Goal: Information Seeking & Learning: Learn about a topic

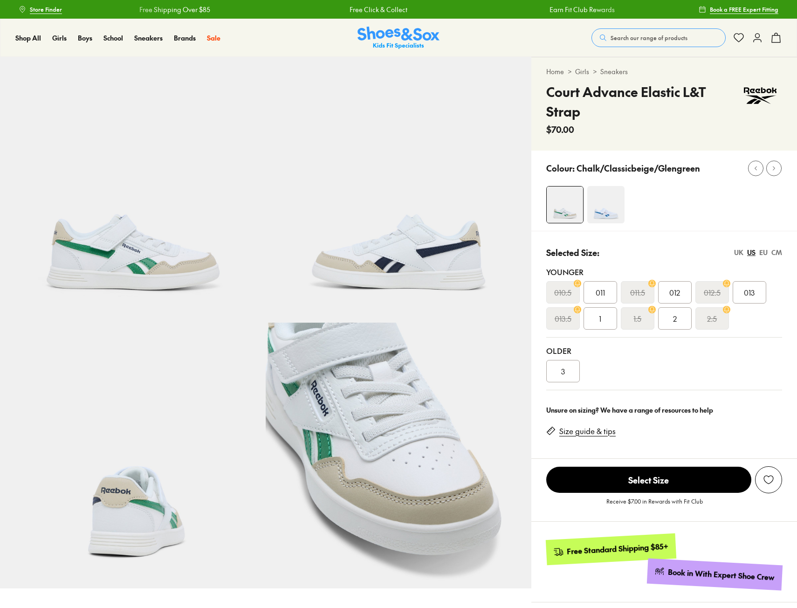
select select "*"
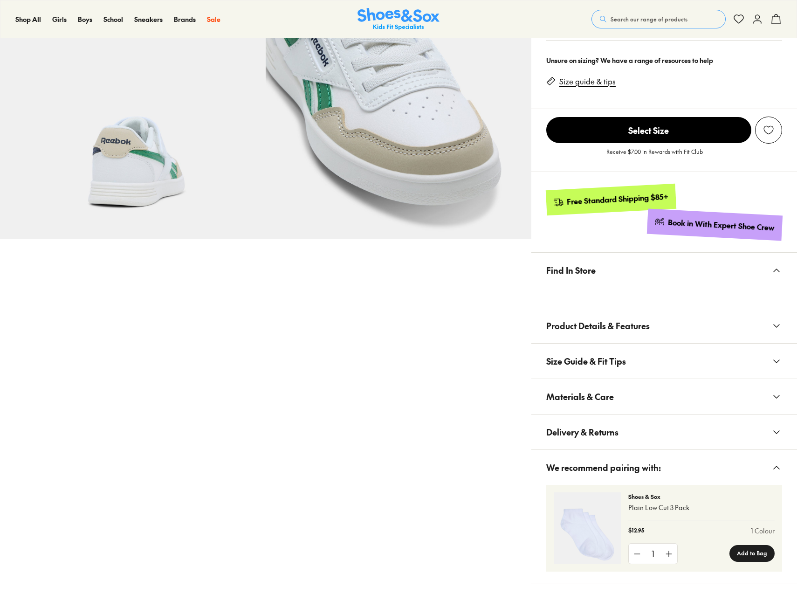
scroll to position [373, 0]
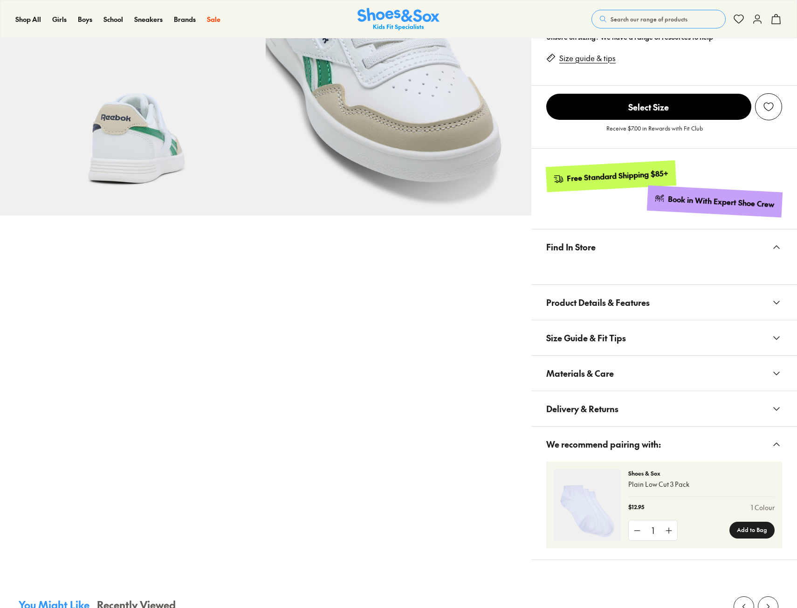
click at [654, 303] on button "Product Details & Features" at bounding box center [664, 302] width 266 height 35
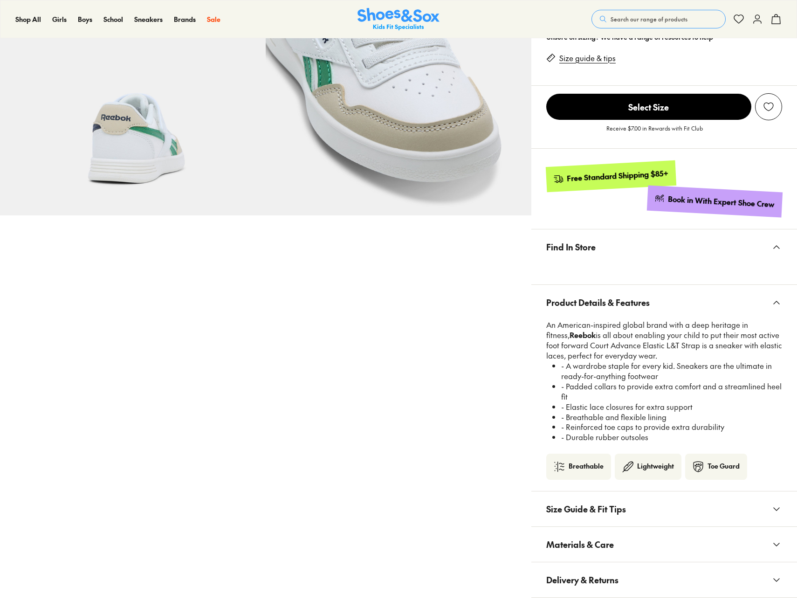
click at [574, 339] on p "An American-inspired global brand with a deep heritage in fitness, Reebok is al…" at bounding box center [664, 340] width 236 height 41
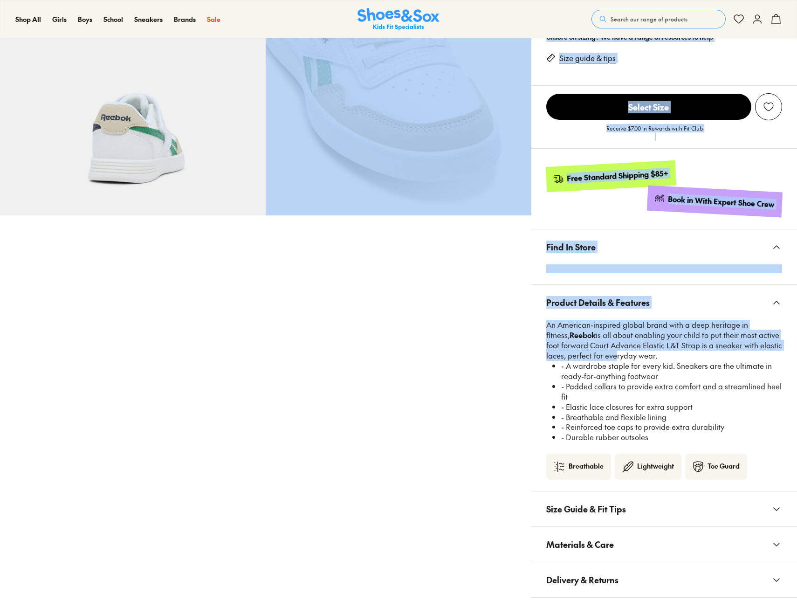
drag, startPoint x: 530, startPoint y: 331, endPoint x: 626, endPoint y: 352, distance: 98.3
click at [617, 352] on div "Pinch & Zoom (100%)" at bounding box center [398, 207] width 797 height 1047
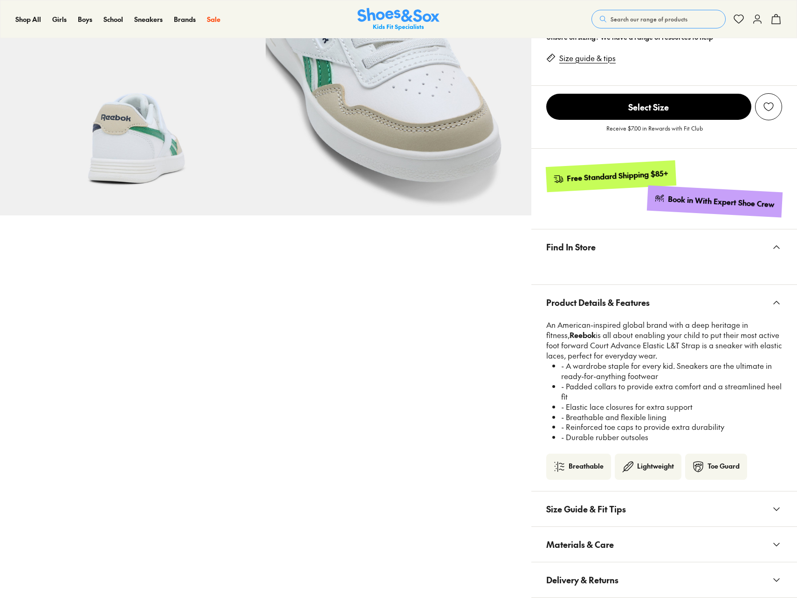
click at [646, 351] on p "An American-inspired global brand with a deep heritage in fitness, Reebok is al…" at bounding box center [664, 340] width 236 height 41
click at [670, 354] on p "An American-inspired global brand with a deep heritage in fitness, Reebok is al…" at bounding box center [664, 340] width 236 height 41
drag, startPoint x: 668, startPoint y: 354, endPoint x: 577, endPoint y: 330, distance: 94.0
click at [547, 329] on p "An American-inspired global brand with a deep heritage in fitness, Reebok is al…" at bounding box center [664, 340] width 236 height 41
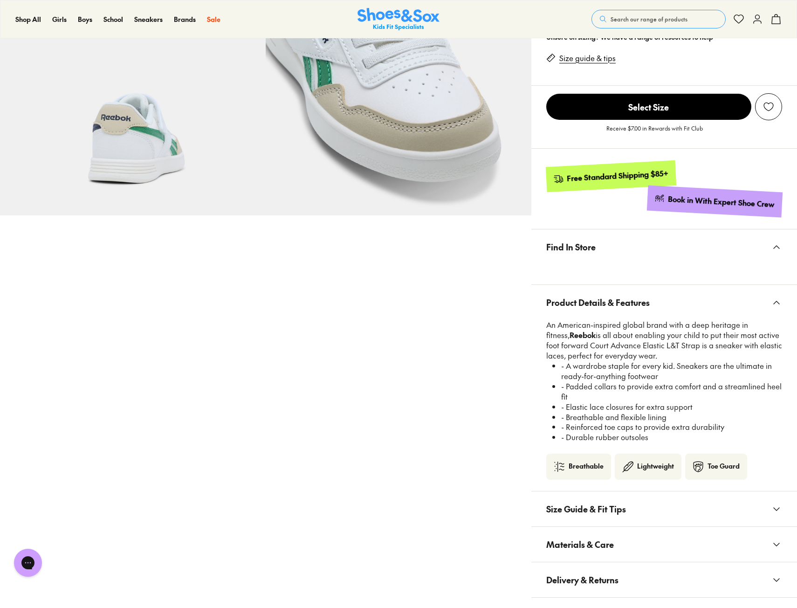
copy p "An American-inspired global brand with a deep heritage in fitness, Reebok is al…"
drag, startPoint x: 737, startPoint y: 330, endPoint x: 723, endPoint y: 333, distance: 13.9
click at [737, 330] on p "An American-inspired global brand with a deep heritage in fitness, Reebok is al…" at bounding box center [664, 340] width 236 height 41
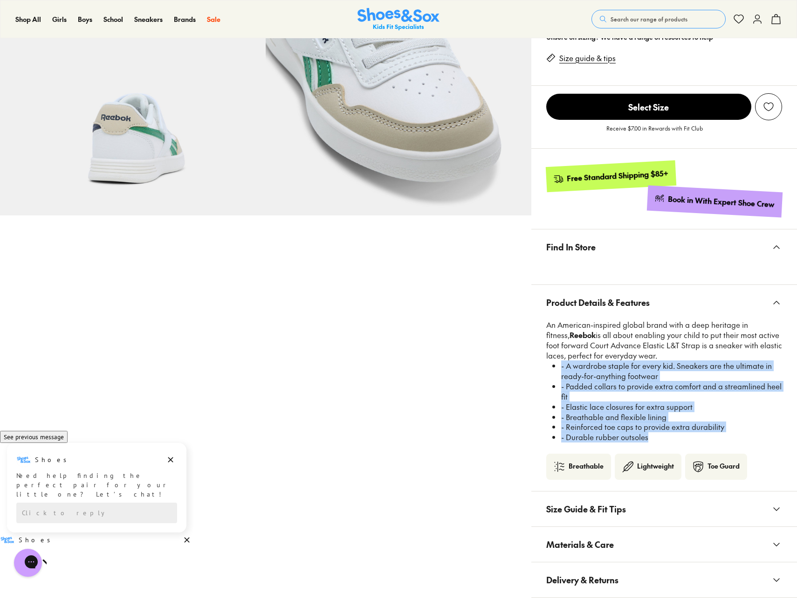
drag, startPoint x: 563, startPoint y: 365, endPoint x: 634, endPoint y: 419, distance: 89.4
click at [695, 431] on ul "- A wardrobe staple for every kid. Sneakers are the ultimate in ready-for-anyth…" at bounding box center [668, 402] width 228 height 82
drag, startPoint x: 634, startPoint y: 419, endPoint x: 629, endPoint y: 404, distance: 15.3
click at [609, 399] on li "- Padded collars to provide extra comfort and a streamlined heel fit" at bounding box center [671, 391] width 221 height 21
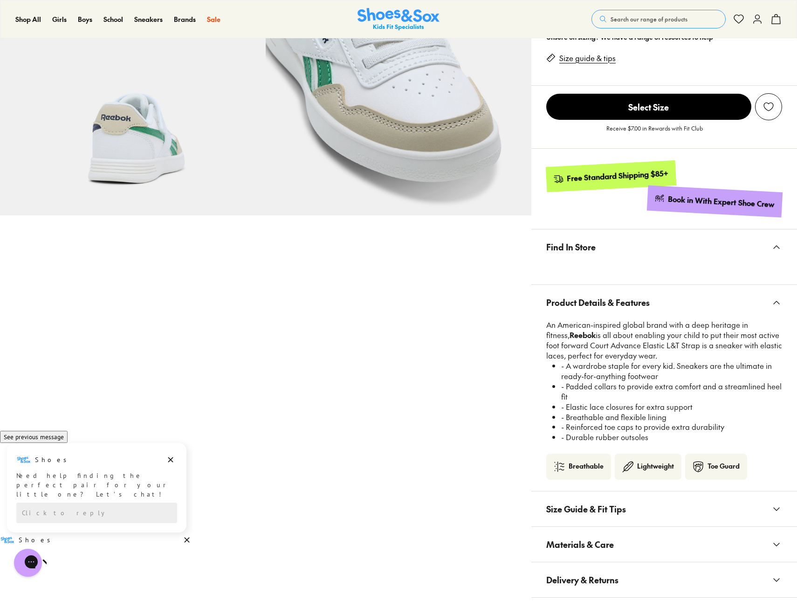
click at [647, 438] on li "- Durable rubber outsoles" at bounding box center [671, 437] width 221 height 10
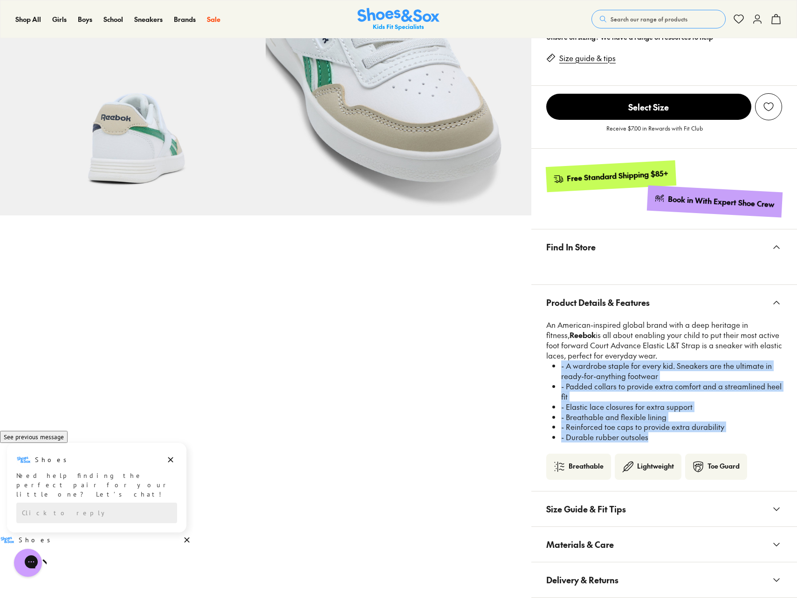
drag, startPoint x: 653, startPoint y: 438, endPoint x: 558, endPoint y: 363, distance: 120.8
click at [558, 363] on ul "- A wardrobe staple for every kid. Sneakers are the ultimate in ready-for-anyth…" at bounding box center [668, 402] width 228 height 82
copy ul "- A wardrobe staple for every kid. Sneakers are the ultimate in ready-for-anyth…"
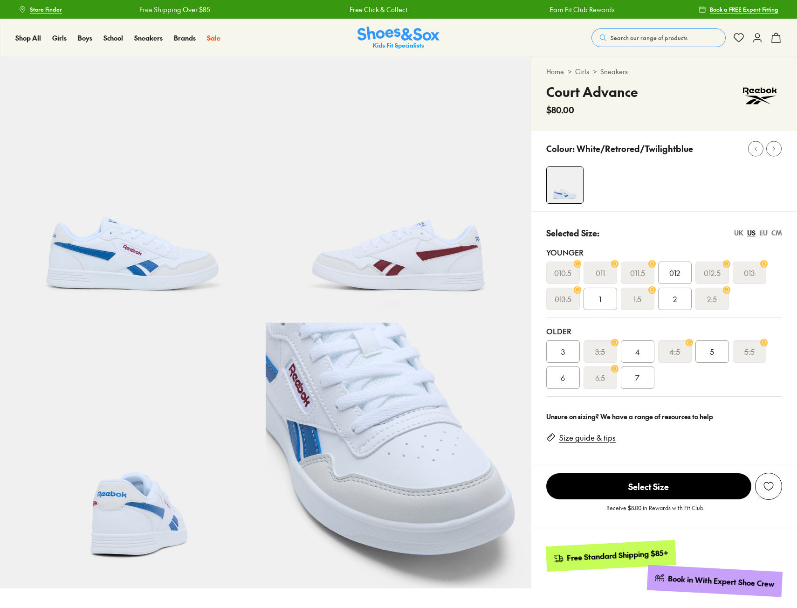
select select "*"
